Goal: Task Accomplishment & Management: Manage account settings

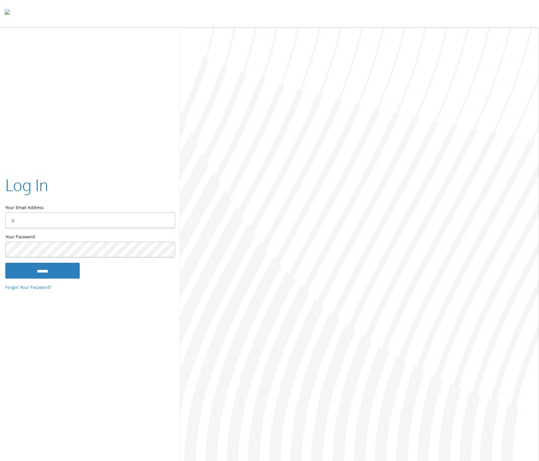
type input "**********"
click at [34, 280] on div "**********" at bounding box center [90, 230] width 180 height 135
click at [35, 278] on input "******" at bounding box center [42, 270] width 74 height 16
